Goal: Task Accomplishment & Management: Manage account settings

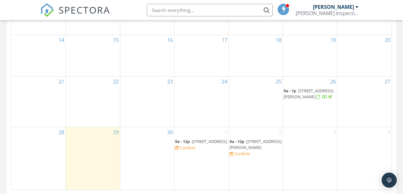
scroll to position [408, 0]
click at [245, 156] on div "Confirm" at bounding box center [242, 152] width 15 height 5
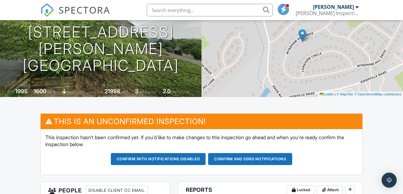
scroll to position [90, 0]
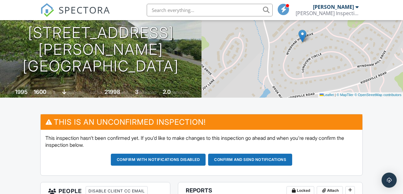
click at [227, 160] on button "Confirm and send notifications" at bounding box center [250, 160] width 84 height 12
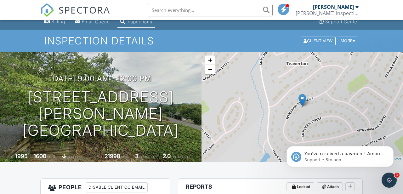
scroll to position [25, 0]
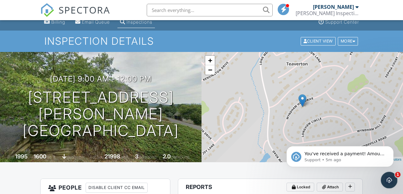
click at [384, 177] on div "Open Intercom Messenger" at bounding box center [388, 179] width 21 height 21
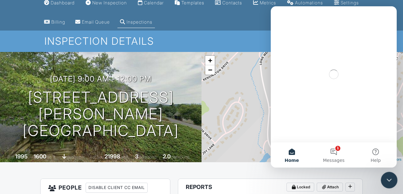
scroll to position [0, 0]
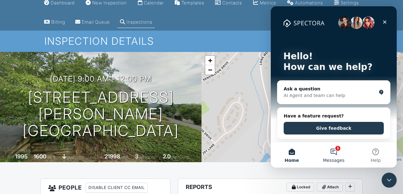
click at [335, 152] on button "1 Messages" at bounding box center [334, 154] width 42 height 25
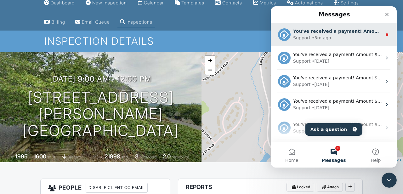
click at [354, 36] on div "Support • 5m ago" at bounding box center [337, 38] width 89 height 7
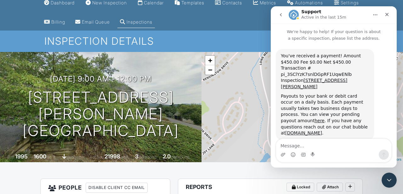
scroll to position [6, 0]
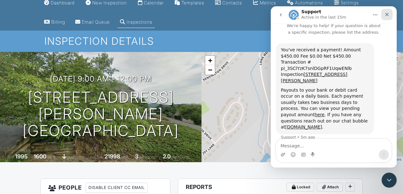
click at [386, 14] on icon "Close" at bounding box center [386, 14] width 5 height 5
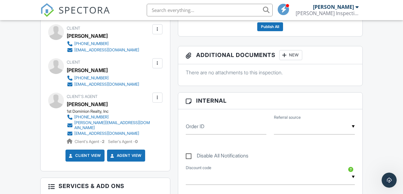
scroll to position [285, 0]
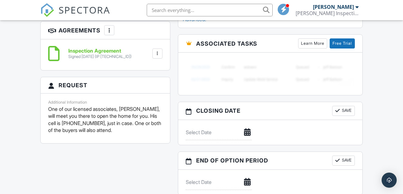
scroll to position [526, 0]
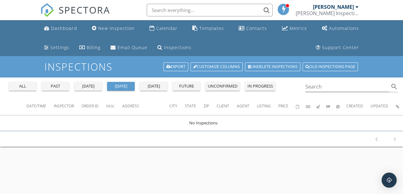
click at [55, 83] on div "past" at bounding box center [55, 86] width 23 height 6
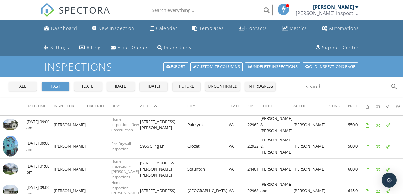
click at [313, 87] on input "Search" at bounding box center [347, 87] width 84 height 10
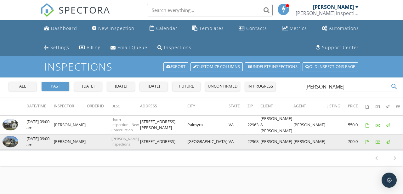
type input "shirley"
click at [13, 146] on img at bounding box center [11, 142] width 16 height 12
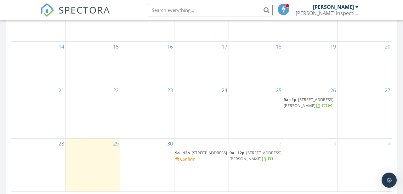
scroll to position [435, 0]
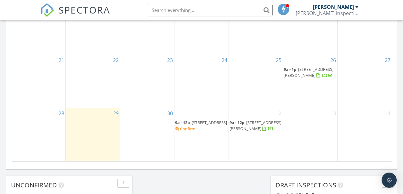
click at [250, 120] on span "100 Wyndham Hill Dr, Fishersville 22939" at bounding box center [255, 126] width 52 height 12
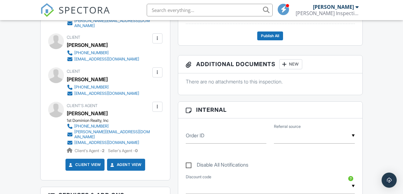
drag, startPoint x: 105, startPoint y: 110, endPoint x: 69, endPoint y: 111, distance: 36.2
click at [69, 111] on div "[PERSON_NAME]" at bounding box center [111, 113] width 89 height 9
copy div "[PERSON_NAME]"
click at [157, 104] on div at bounding box center [157, 107] width 6 height 6
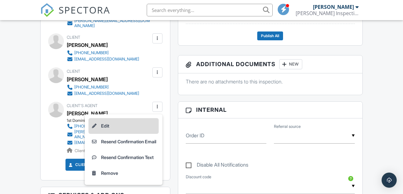
click at [120, 119] on li "Edit" at bounding box center [123, 126] width 70 height 16
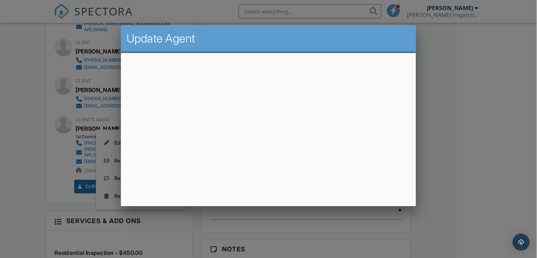
scroll to position [244, 0]
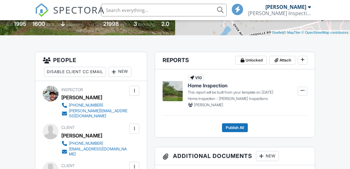
scroll to position [153, 0]
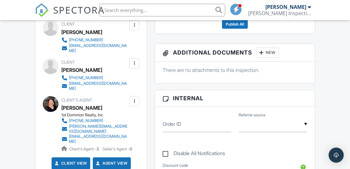
scroll to position [256, 0]
